Goal: Register for event/course

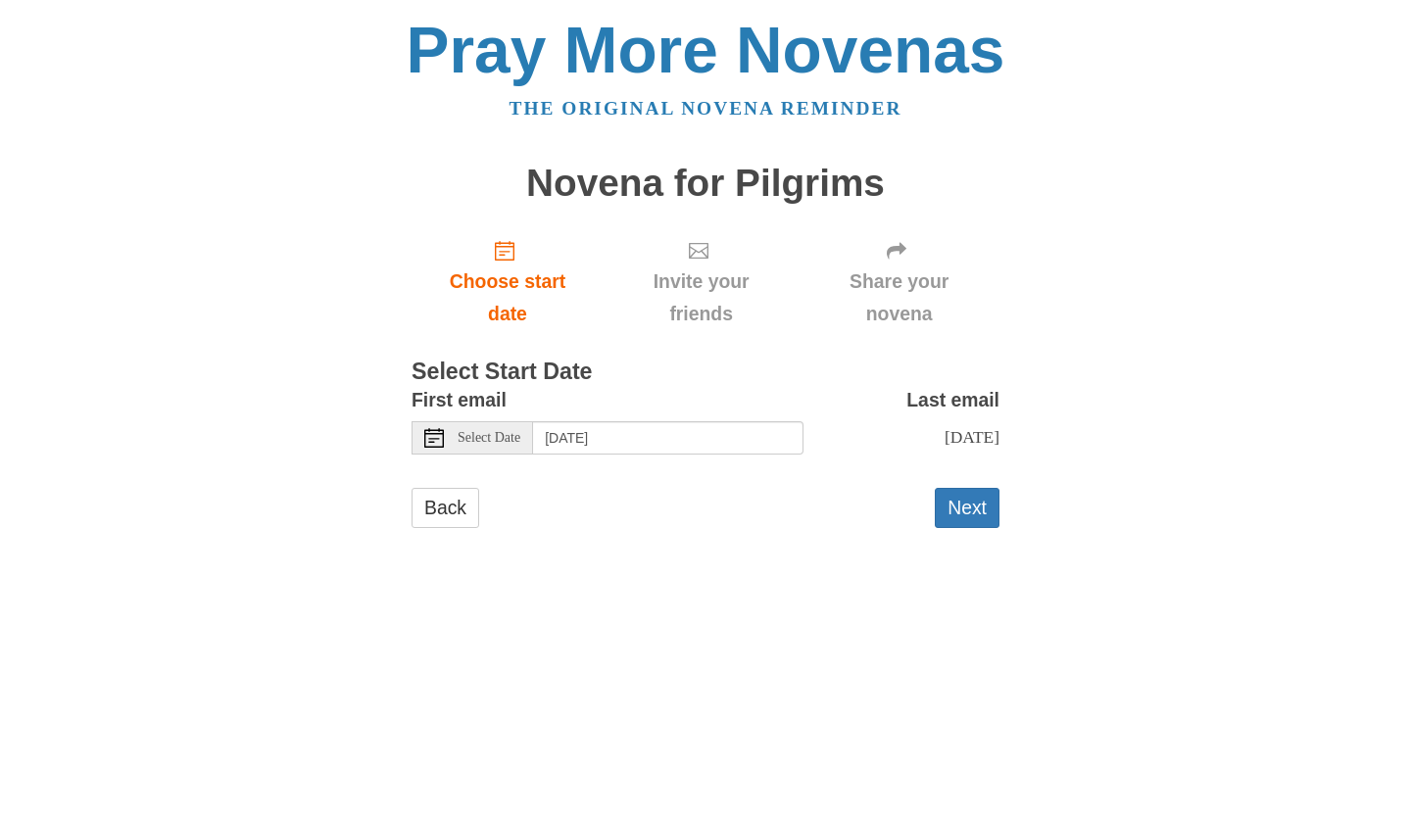
click at [432, 438] on icon at bounding box center [434, 438] width 20 height 20
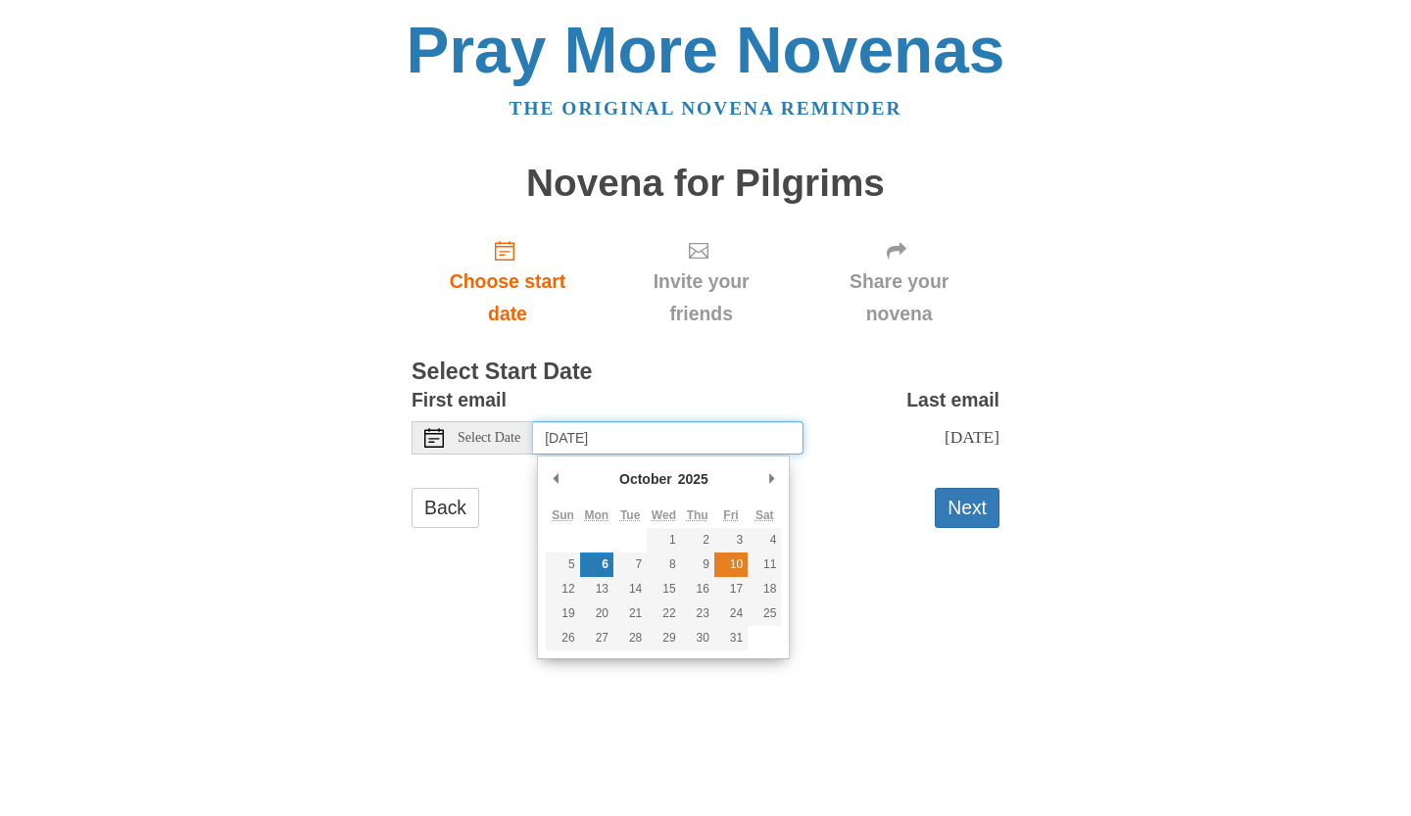
type input "Friday, October 10th"
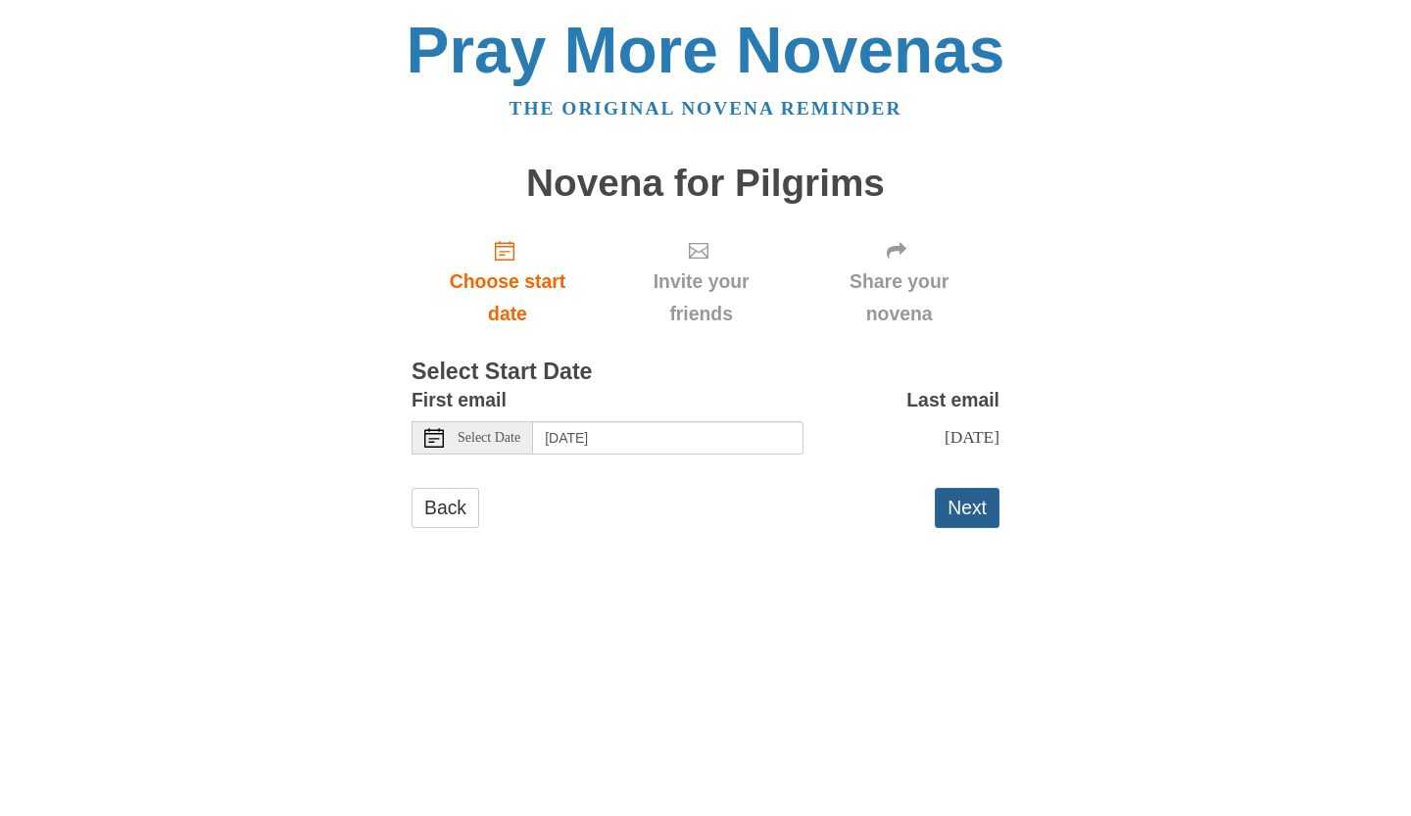
click at [956, 512] on button "Next" at bounding box center [967, 508] width 65 height 40
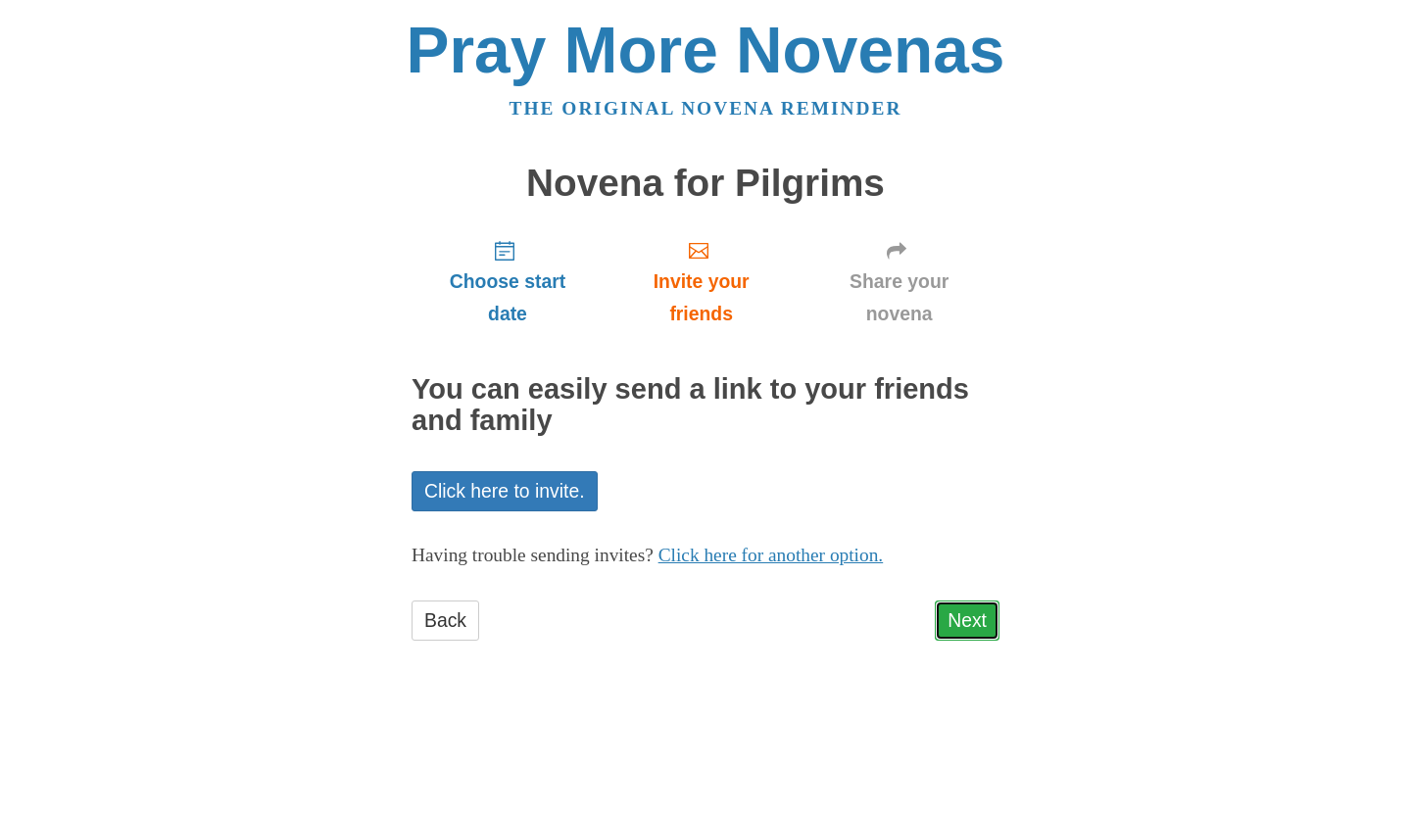
click at [961, 609] on link "Next" at bounding box center [967, 621] width 65 height 40
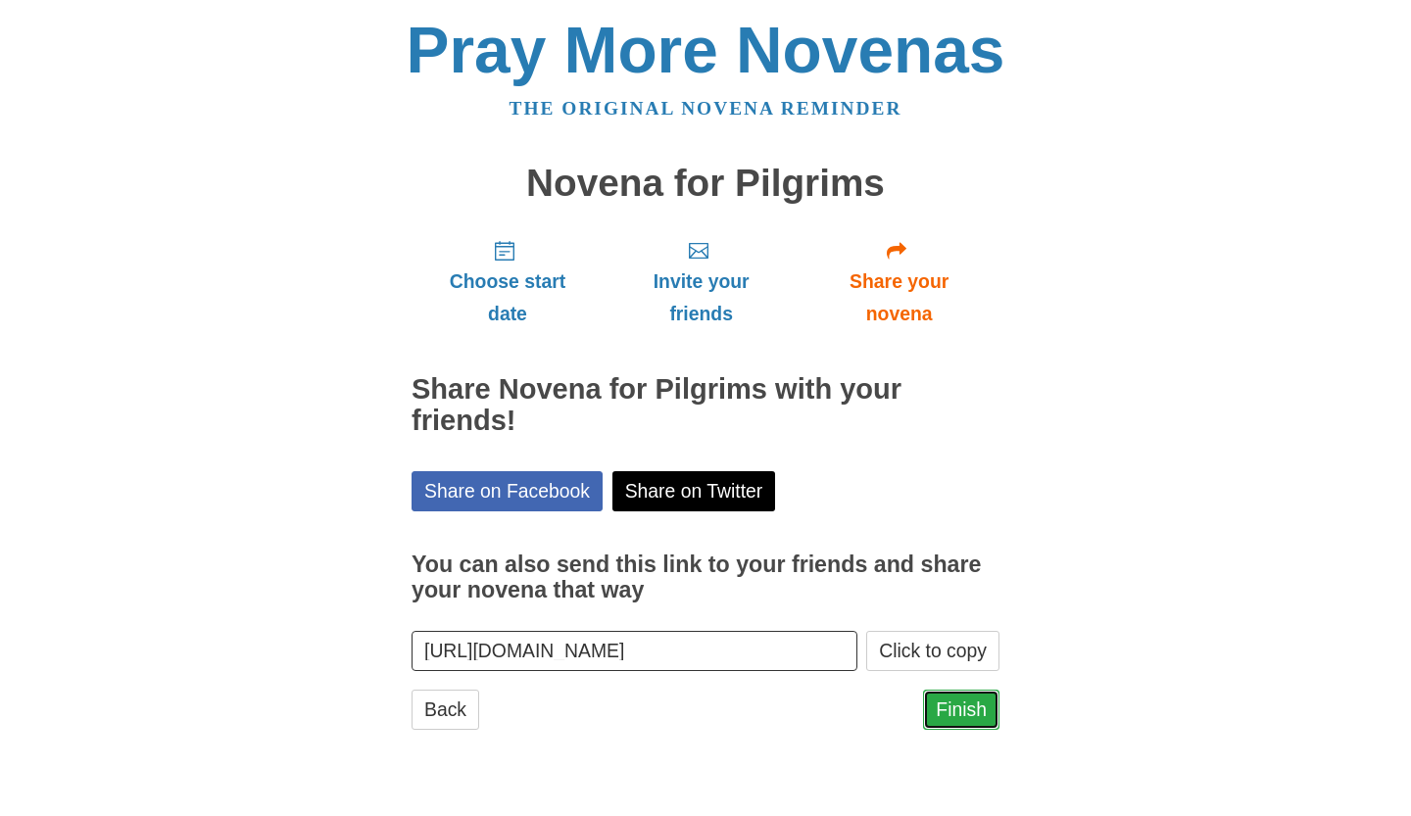
click at [953, 699] on link "Finish" at bounding box center [961, 710] width 76 height 40
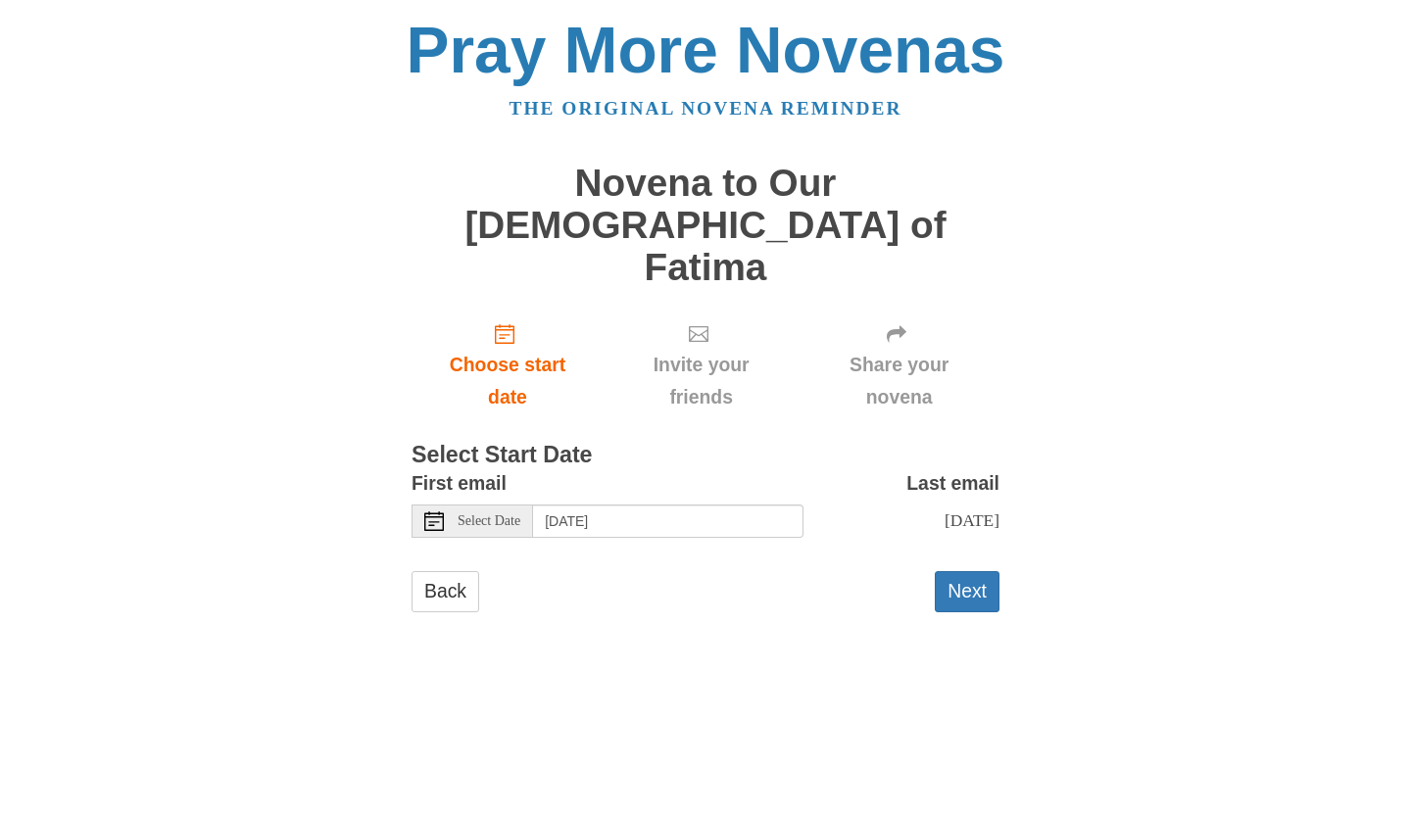
click at [467, 514] on span "Select Date" at bounding box center [489, 521] width 63 height 14
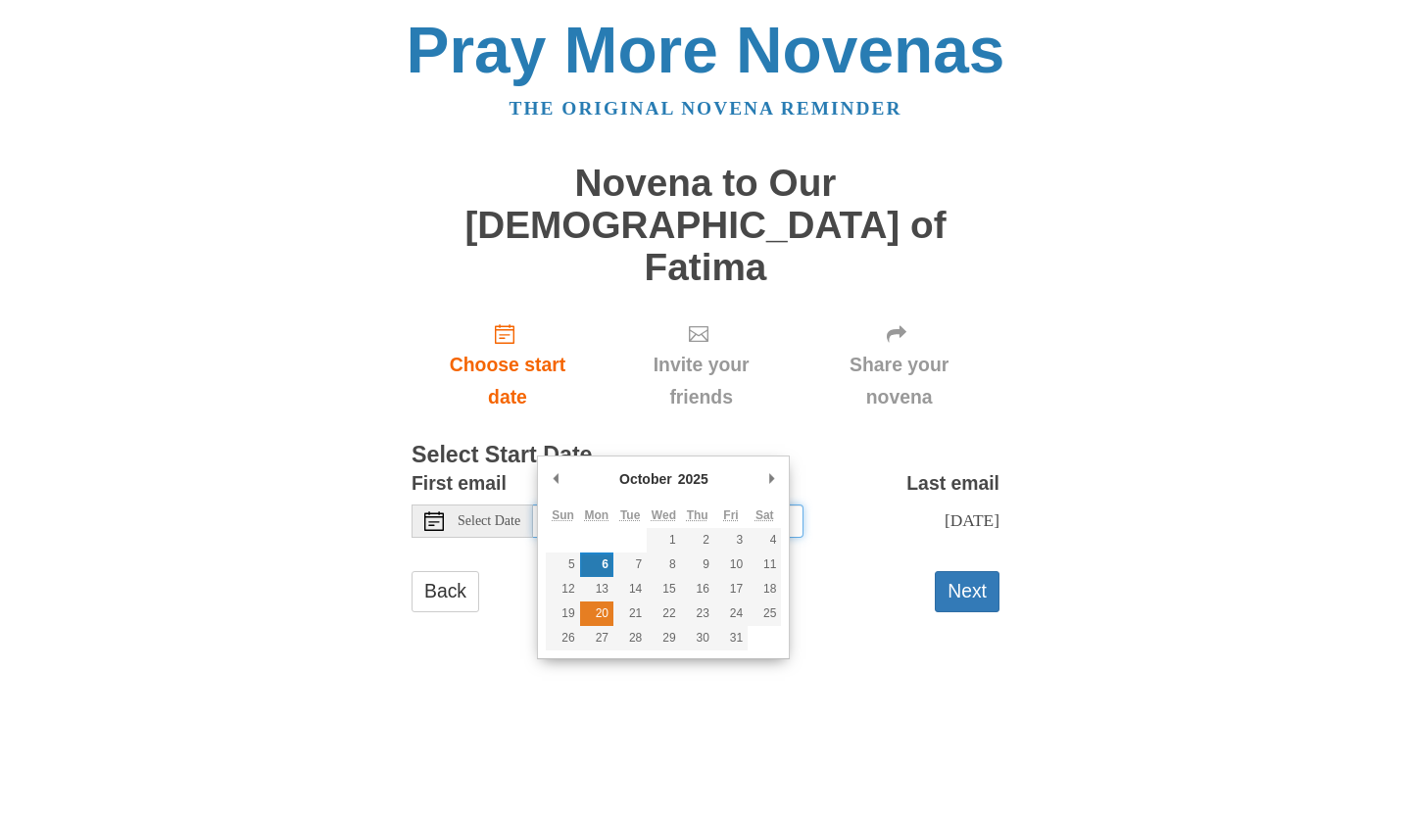
type input "Monday, October 20th"
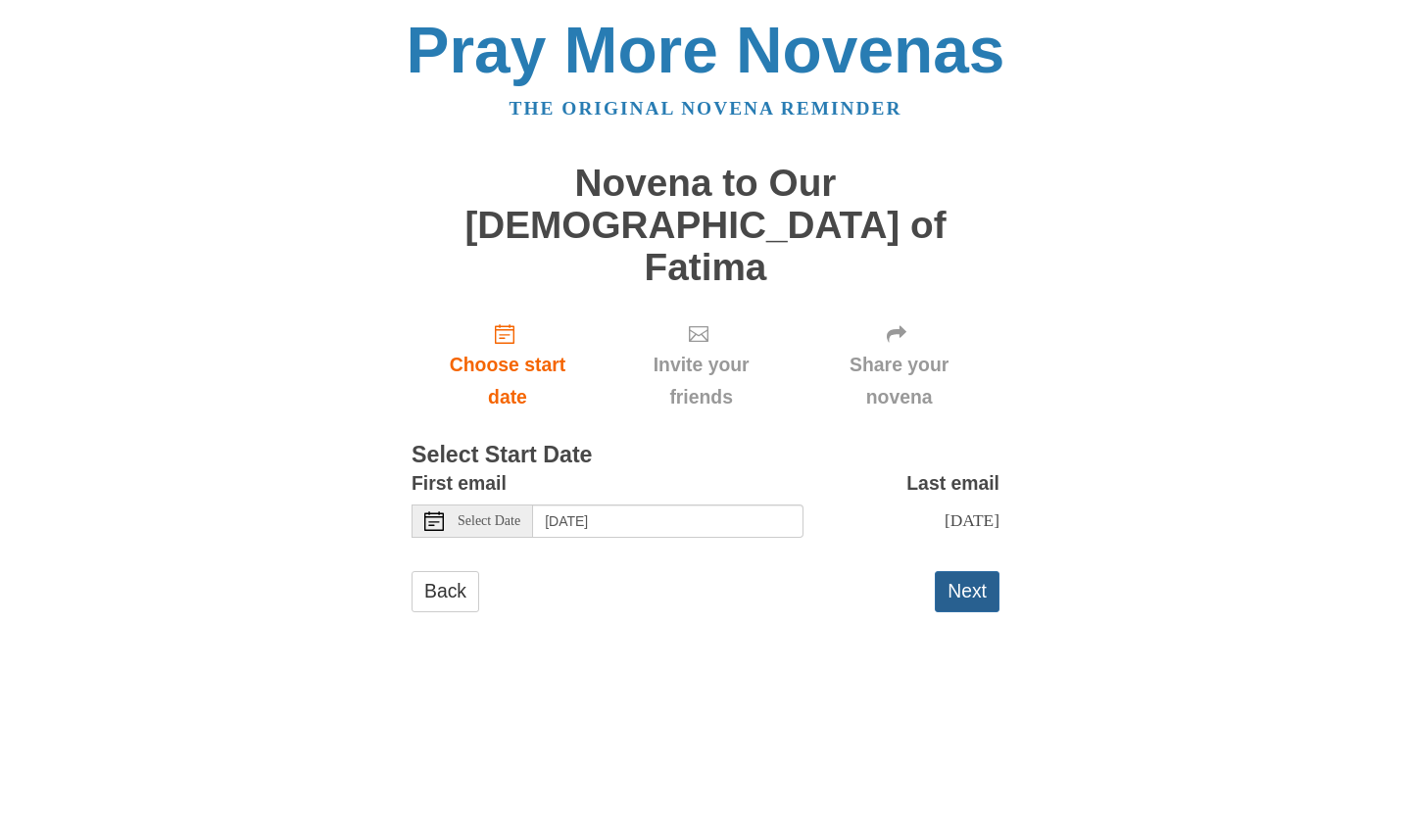
click at [968, 571] on button "Next" at bounding box center [967, 591] width 65 height 40
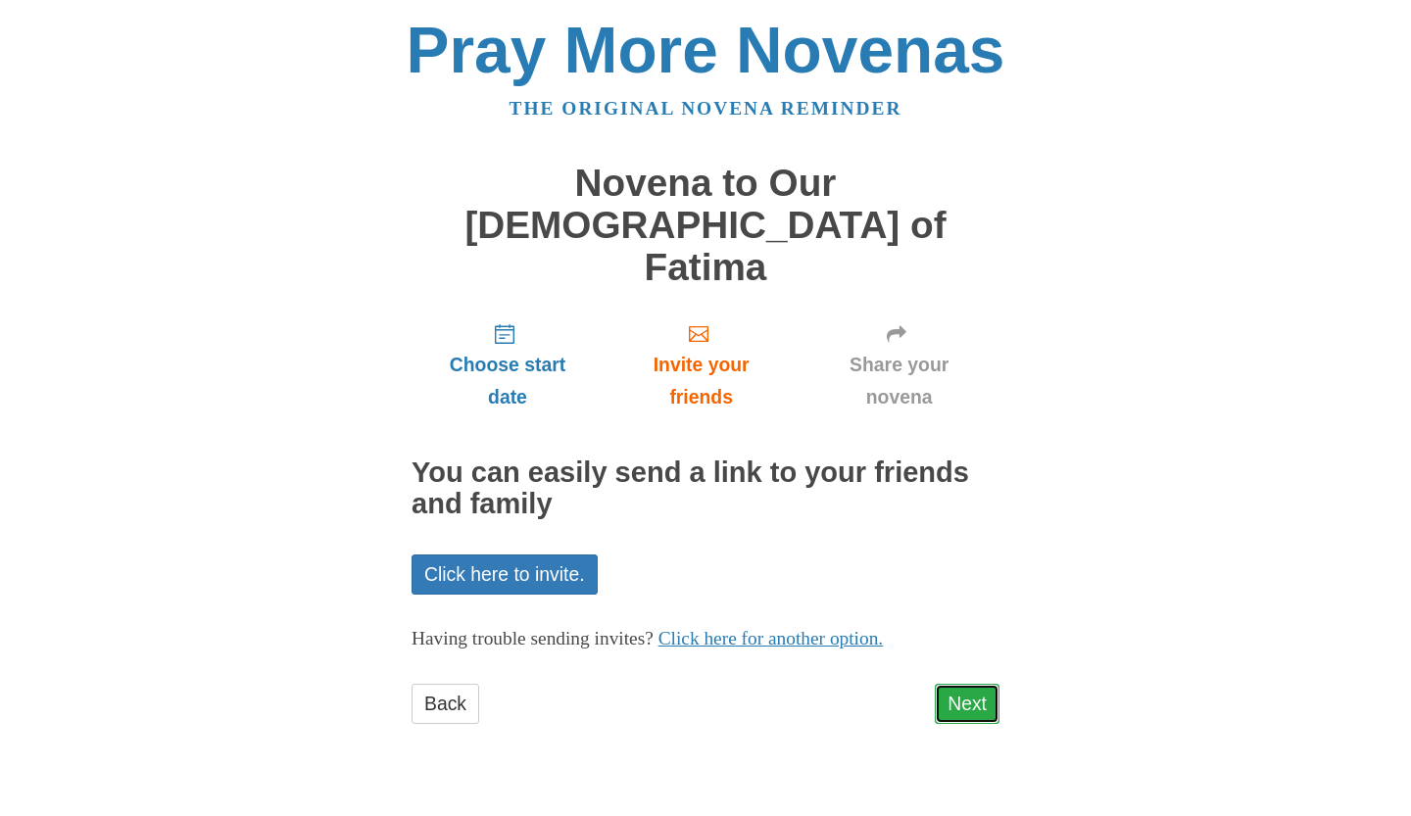
click at [958, 684] on link "Next" at bounding box center [967, 704] width 65 height 40
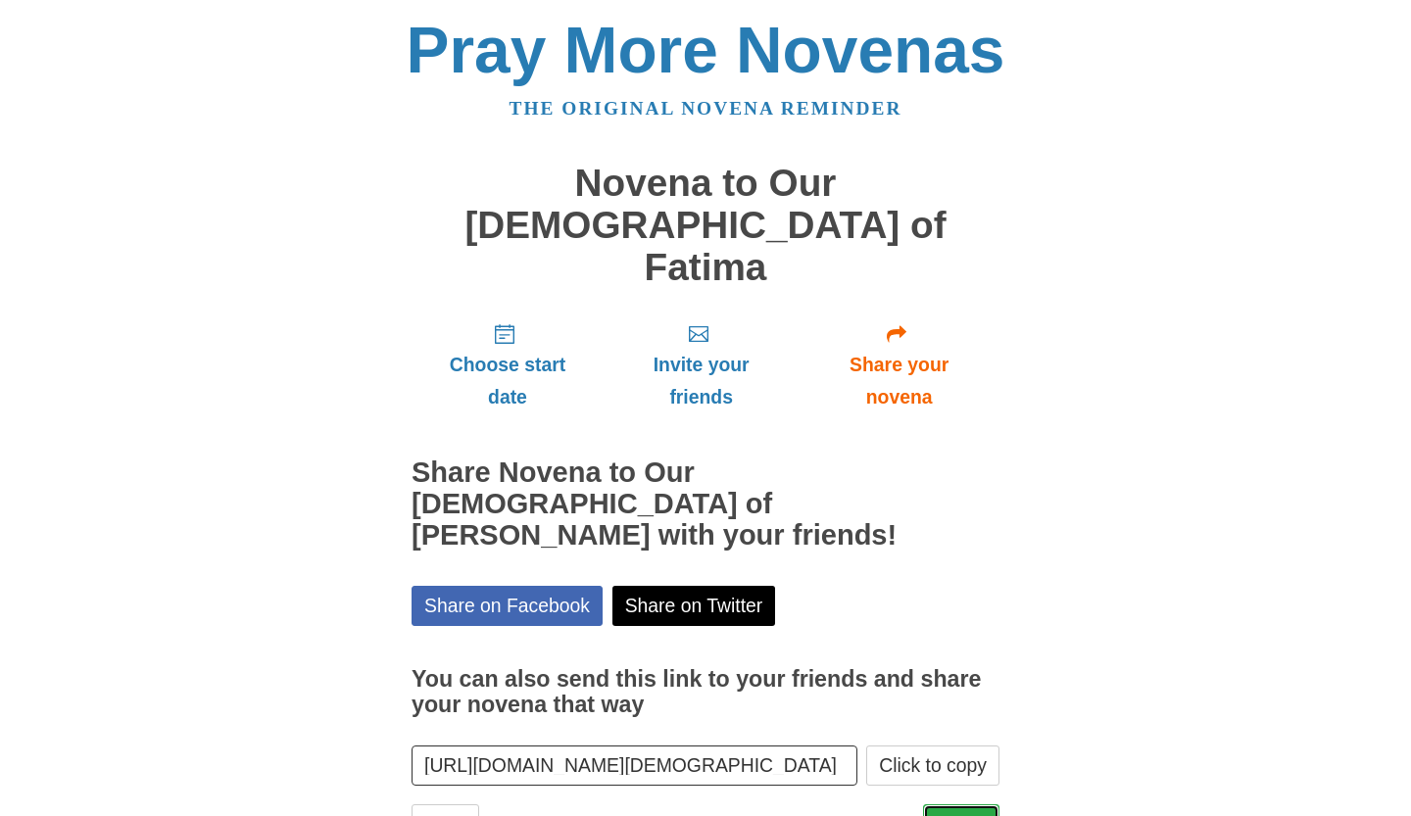
click at [955, 804] on link "Finish" at bounding box center [961, 824] width 76 height 40
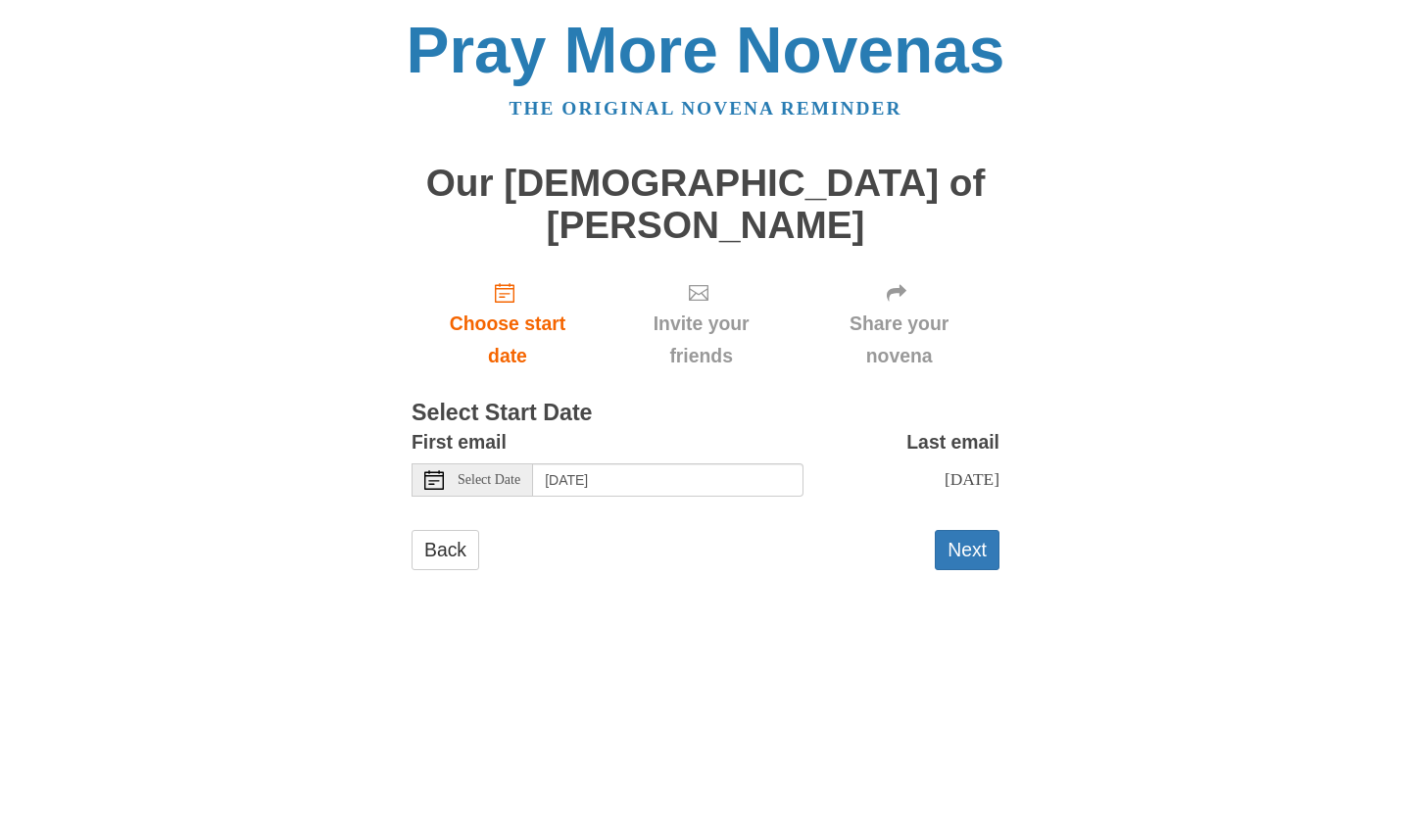
click at [499, 473] on span "Select Date" at bounding box center [489, 480] width 63 height 14
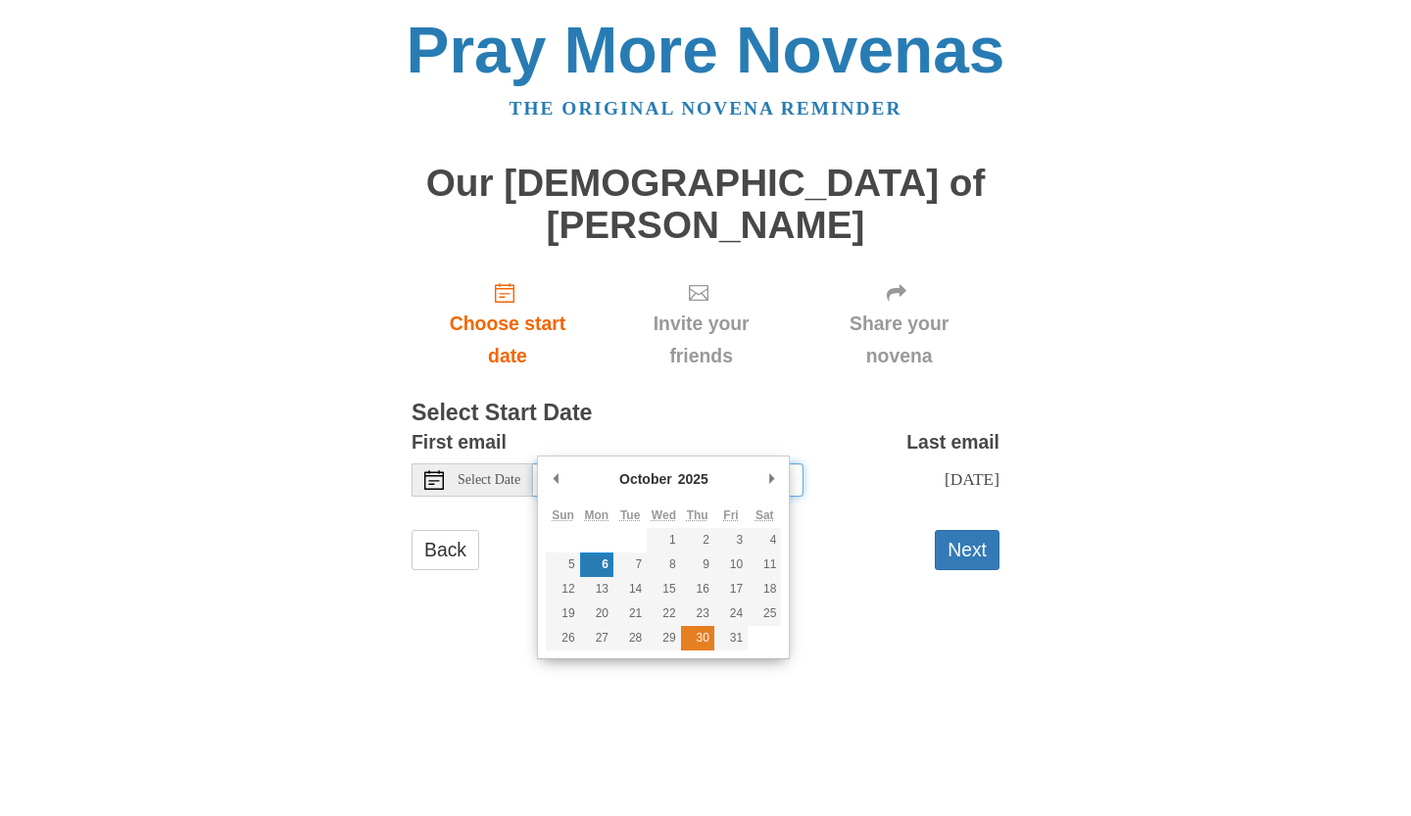
type input "[DATE]"
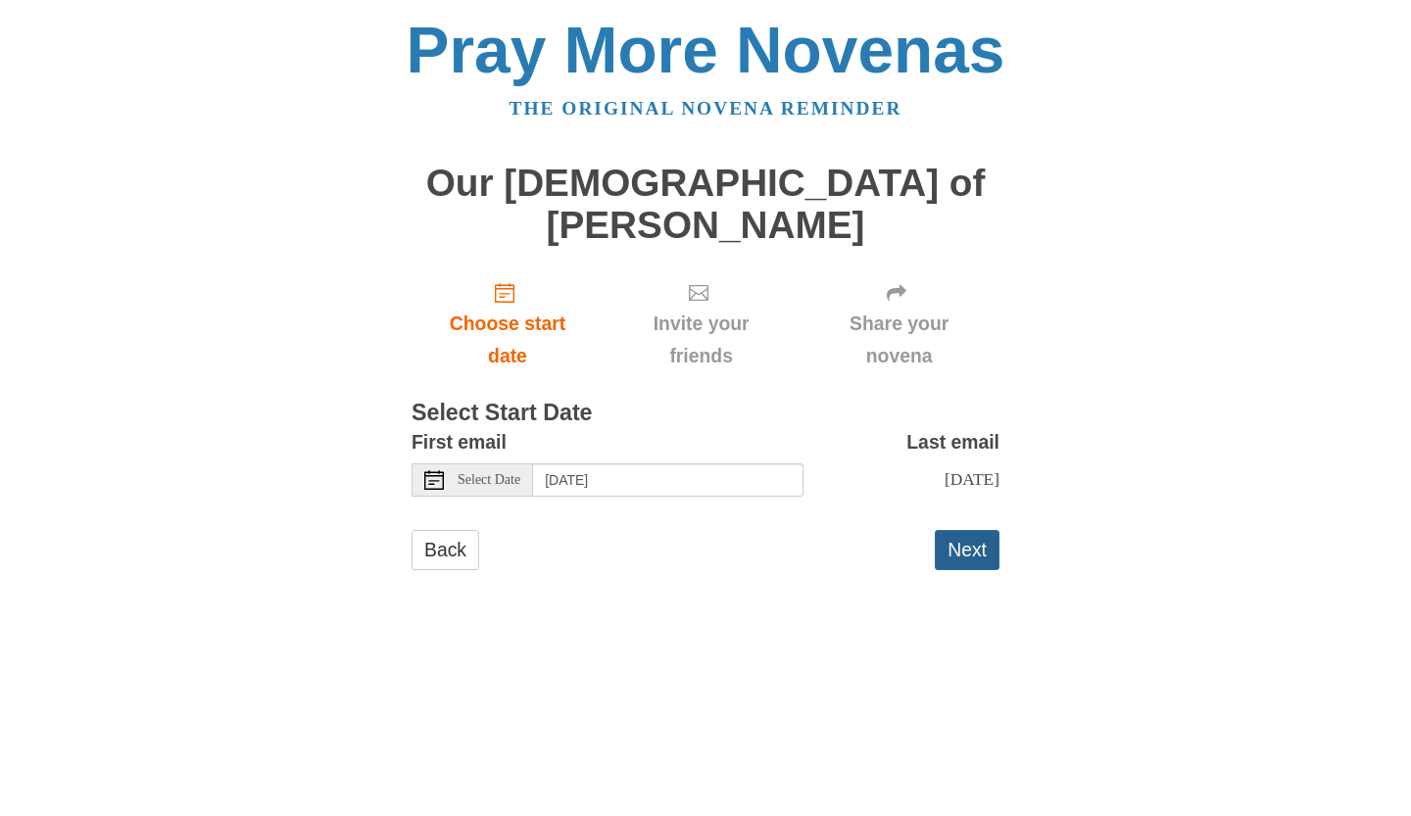
click at [970, 530] on button "Next" at bounding box center [967, 550] width 65 height 40
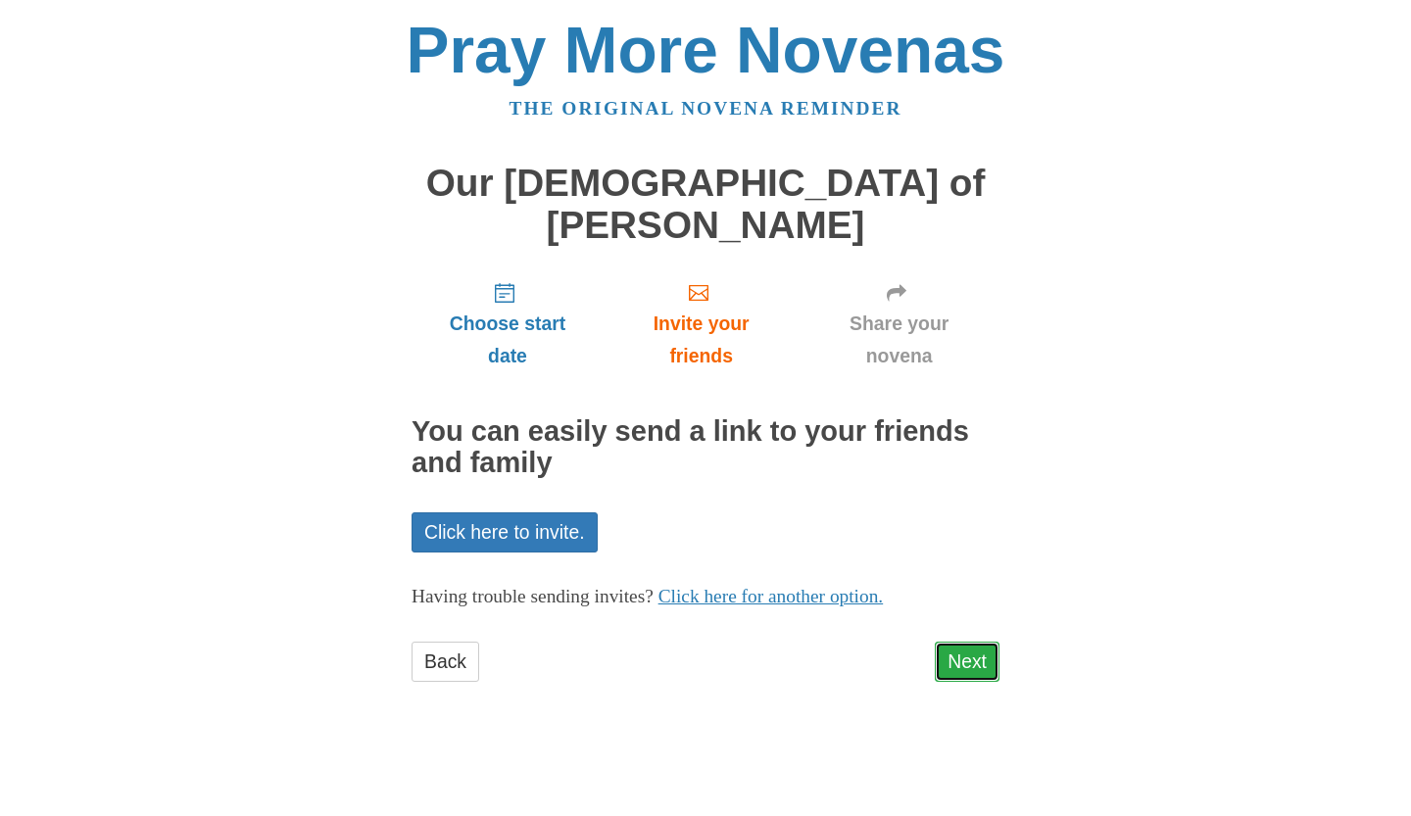
click at [943, 642] on link "Next" at bounding box center [967, 662] width 65 height 40
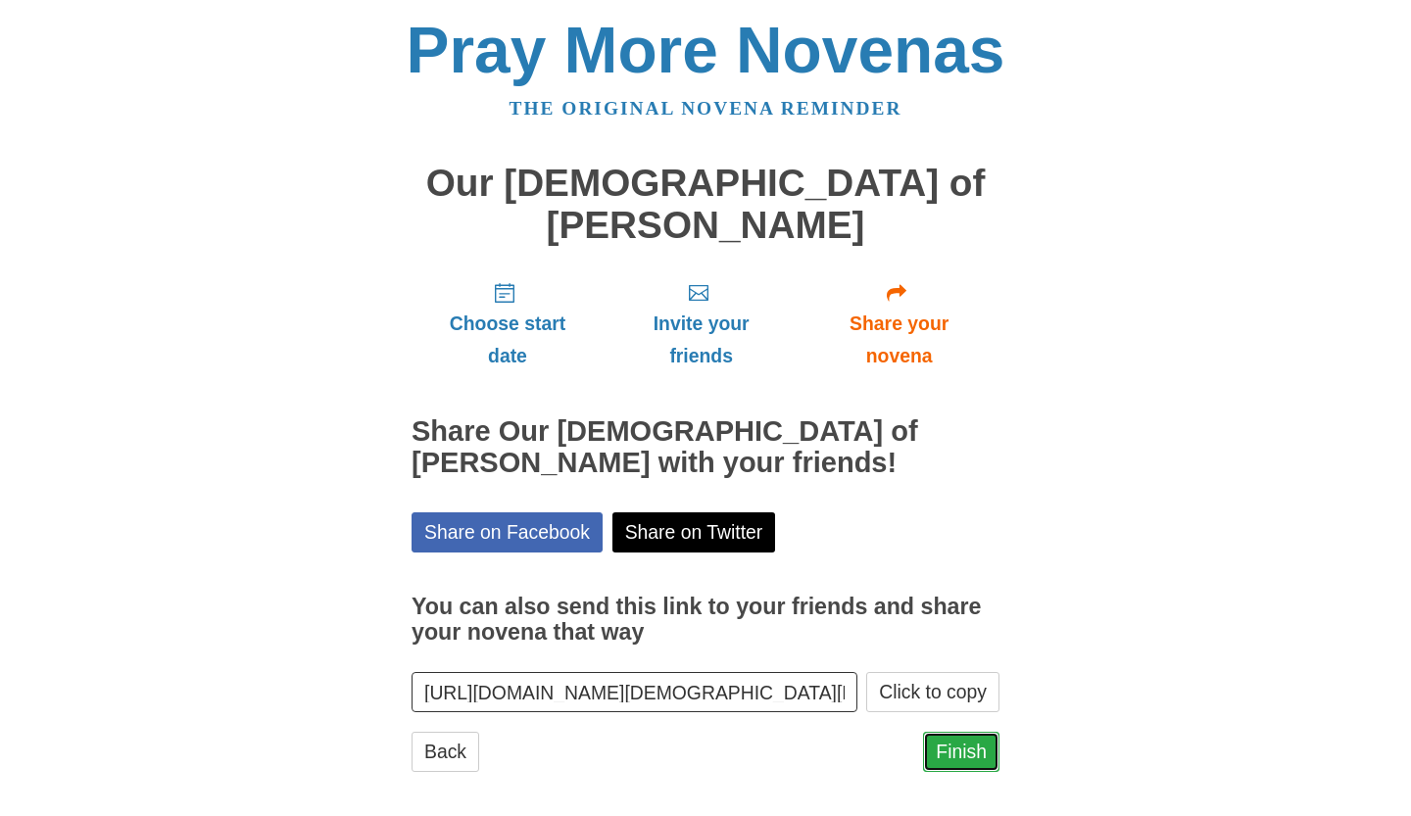
click at [956, 732] on link "Finish" at bounding box center [961, 752] width 76 height 40
